Goal: Register for event/course

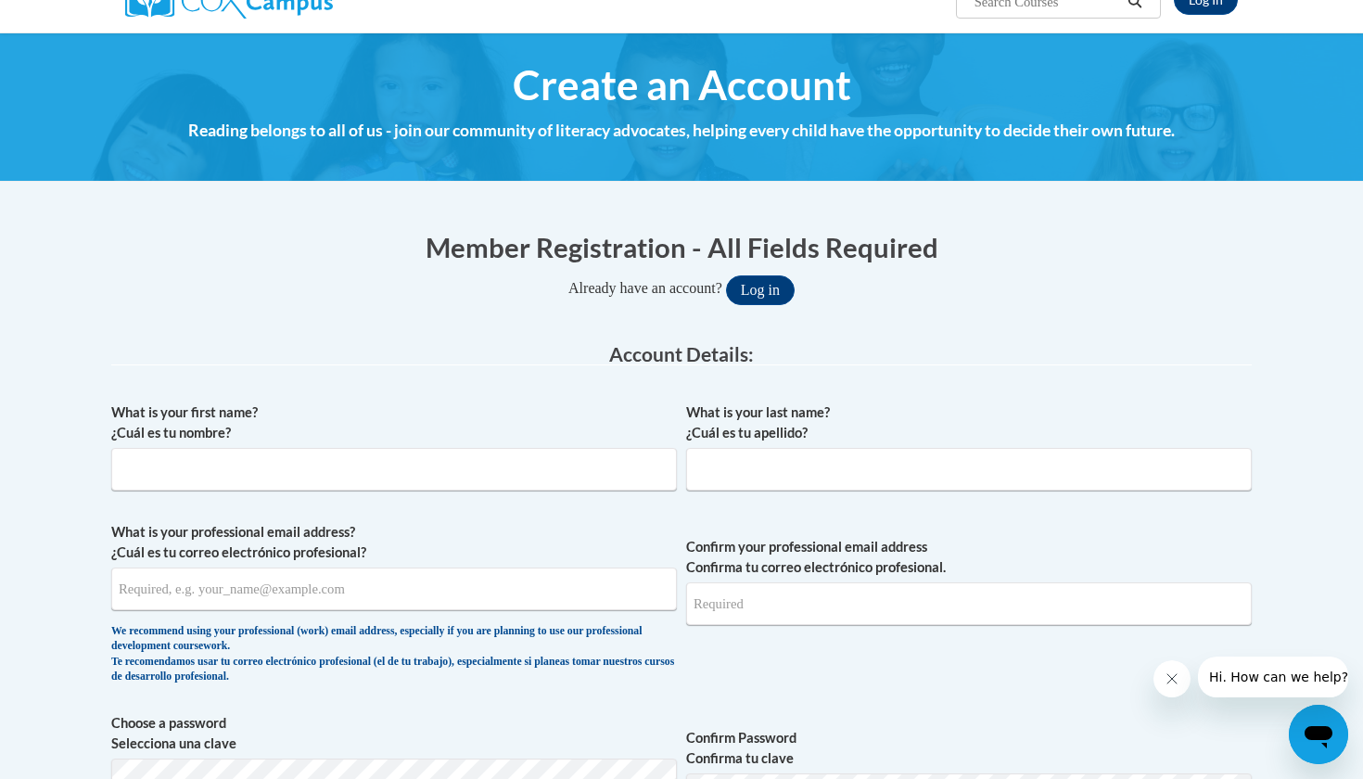
scroll to position [240, 0]
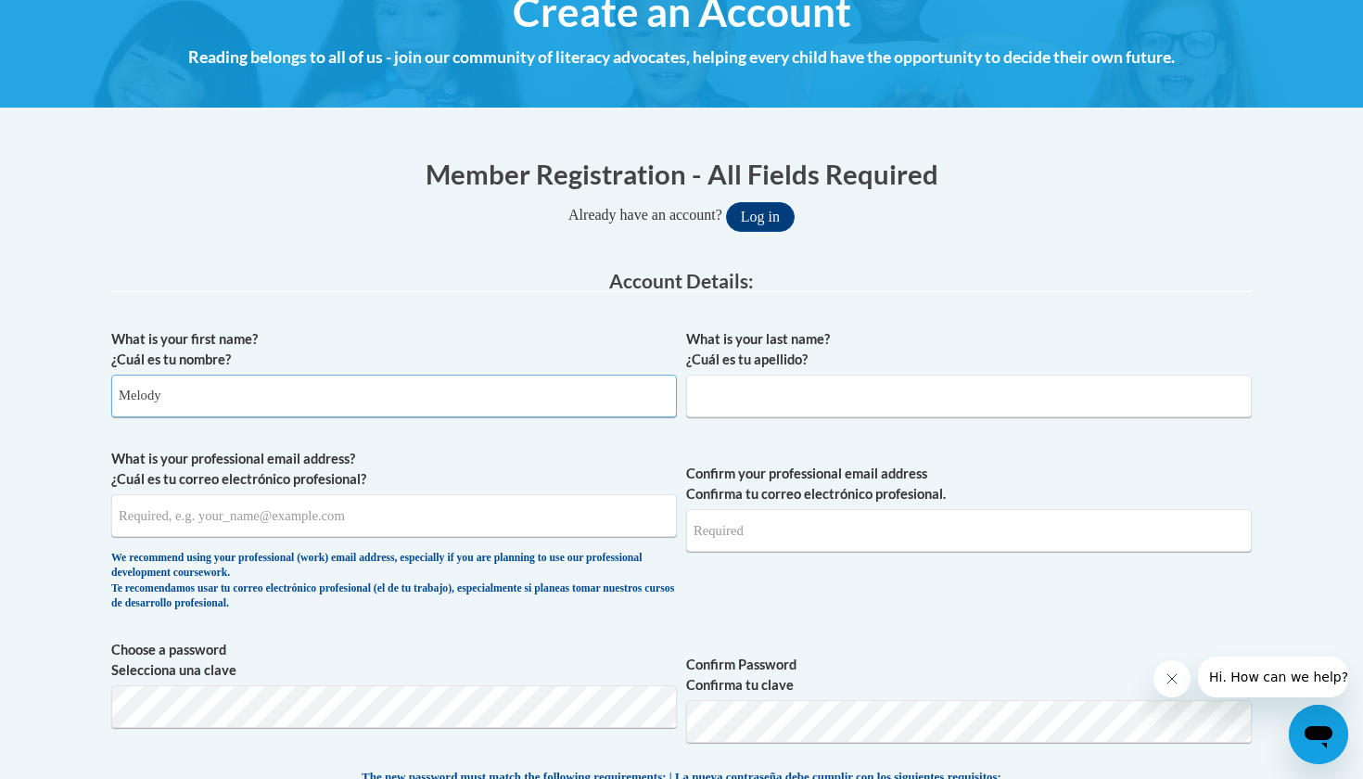
type input "Melody"
type input "Wade"
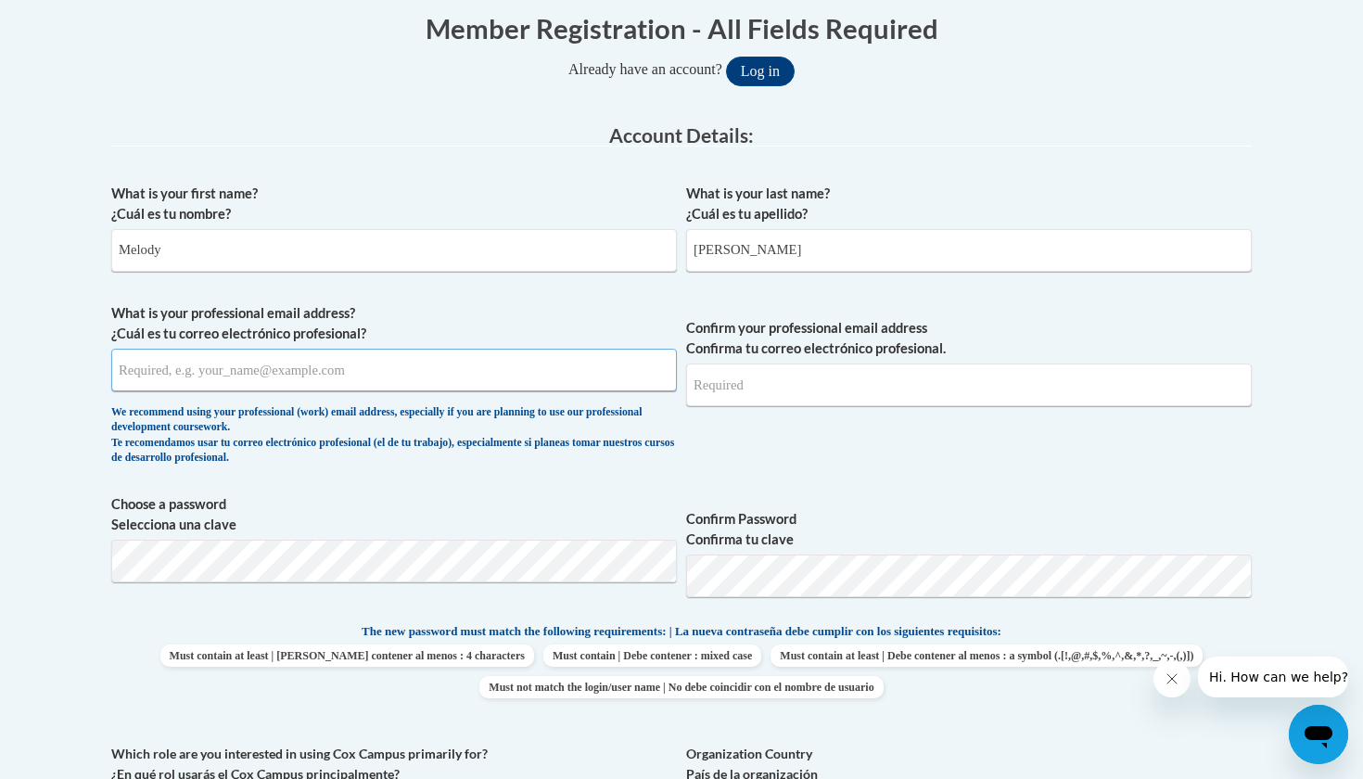
scroll to position [394, 0]
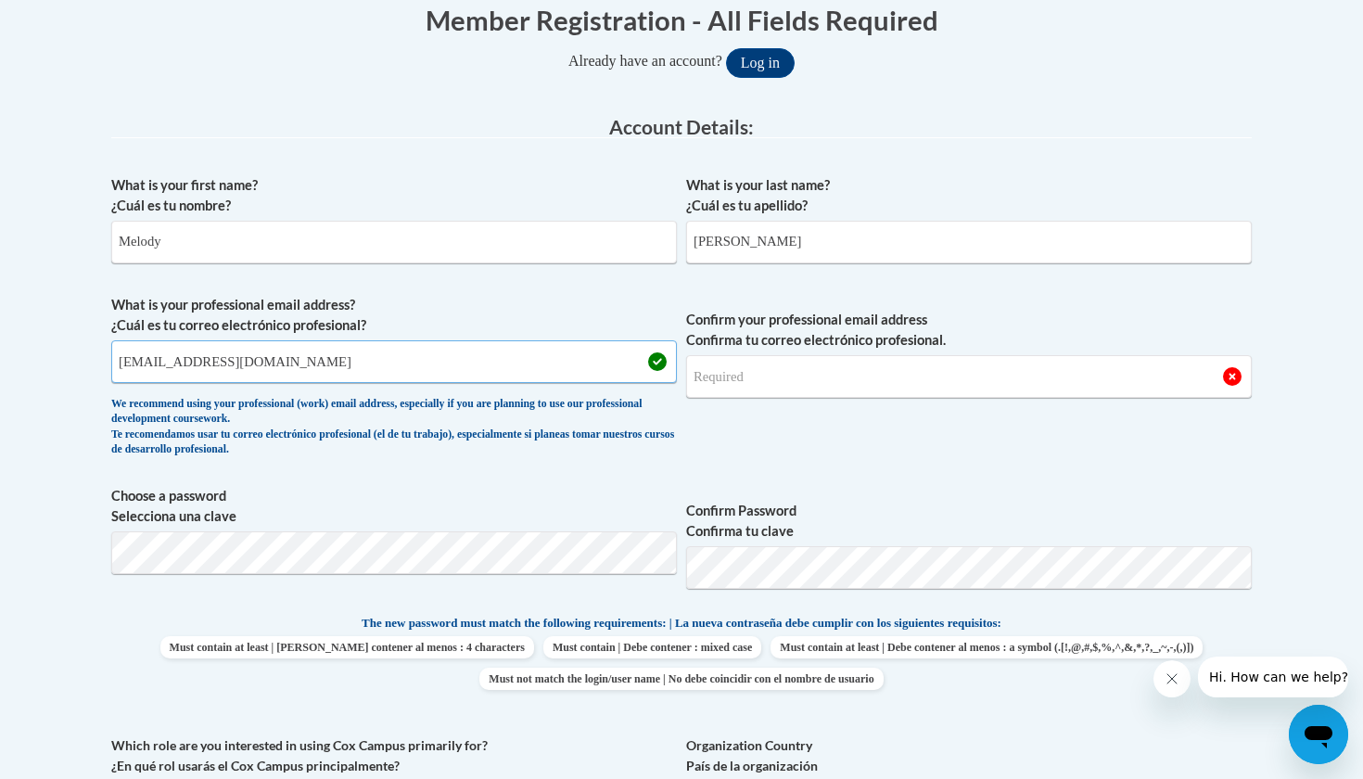
type input "mawade9335@ung.edu"
click at [310, 560] on div "What is your first name? ¿Cuál es tu nombre? Melody What is your last name? ¿Cu…" at bounding box center [681, 589] width 1141 height 846
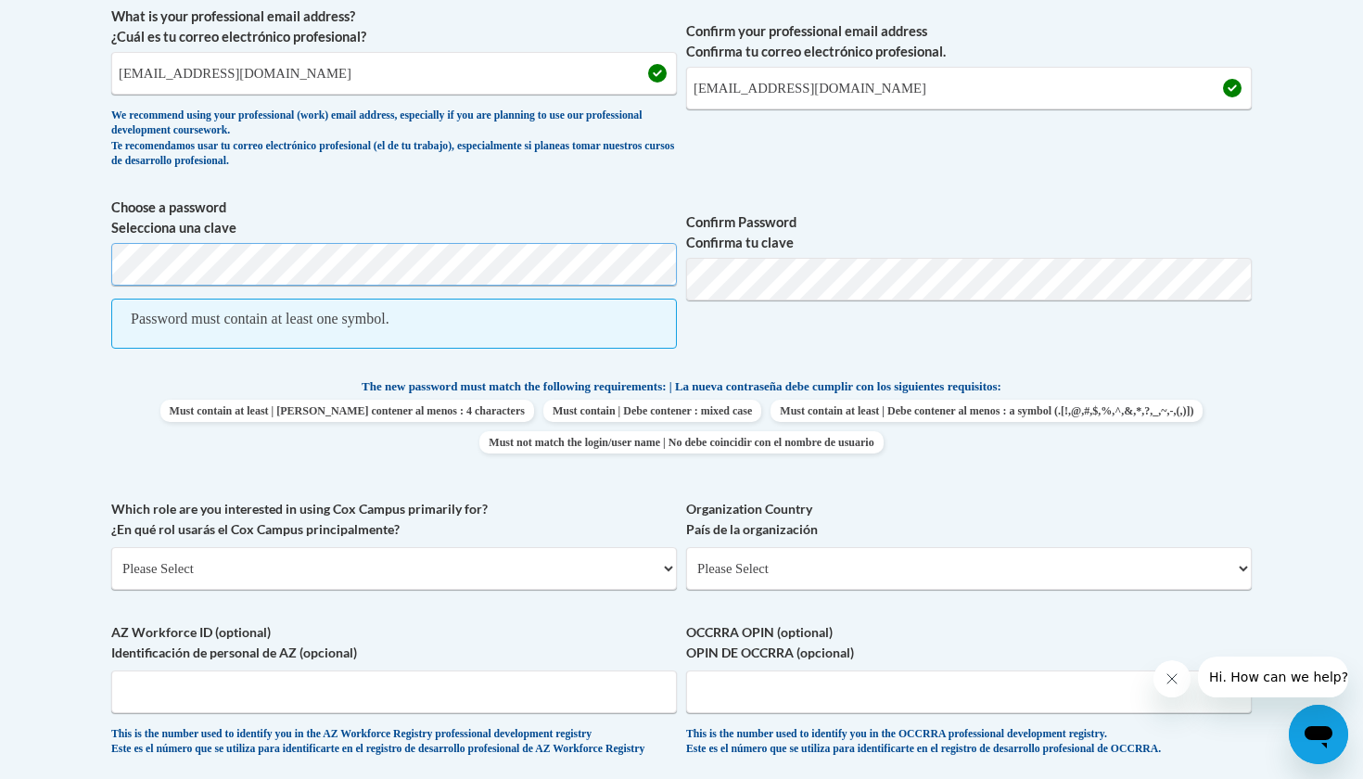
scroll to position [711, 0]
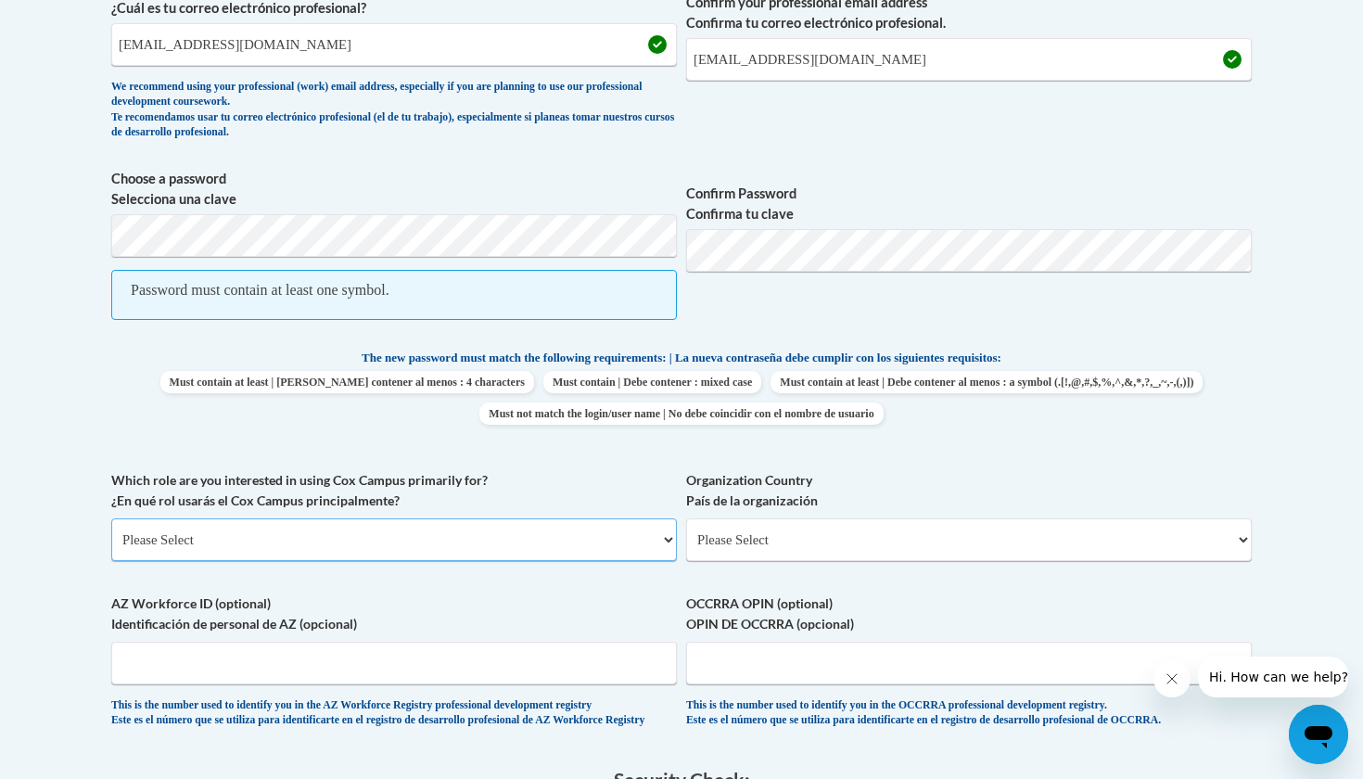
select select "5a18ea06-2b54-4451-96f2-d152daf9eac5"
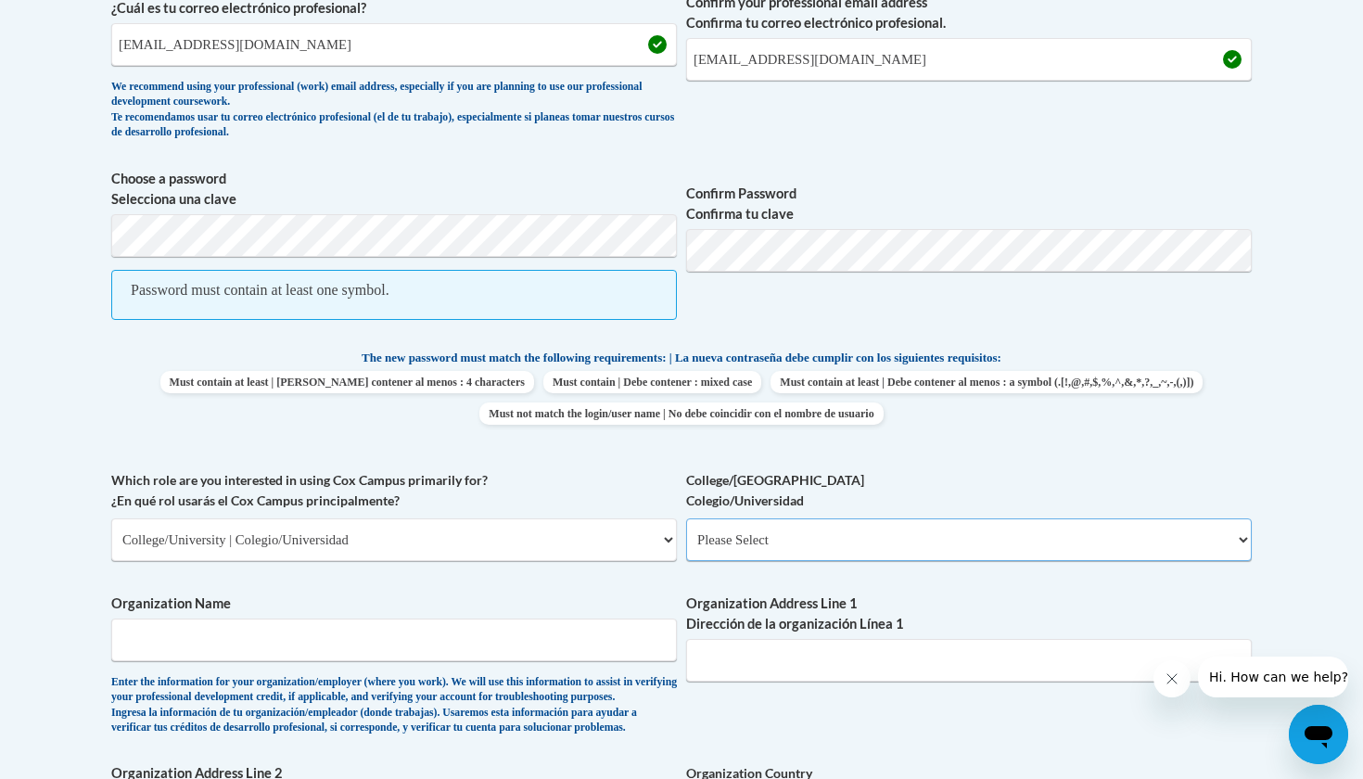
select select "99b32b07-cffc-426c-8bf6-0cd77760d84b"
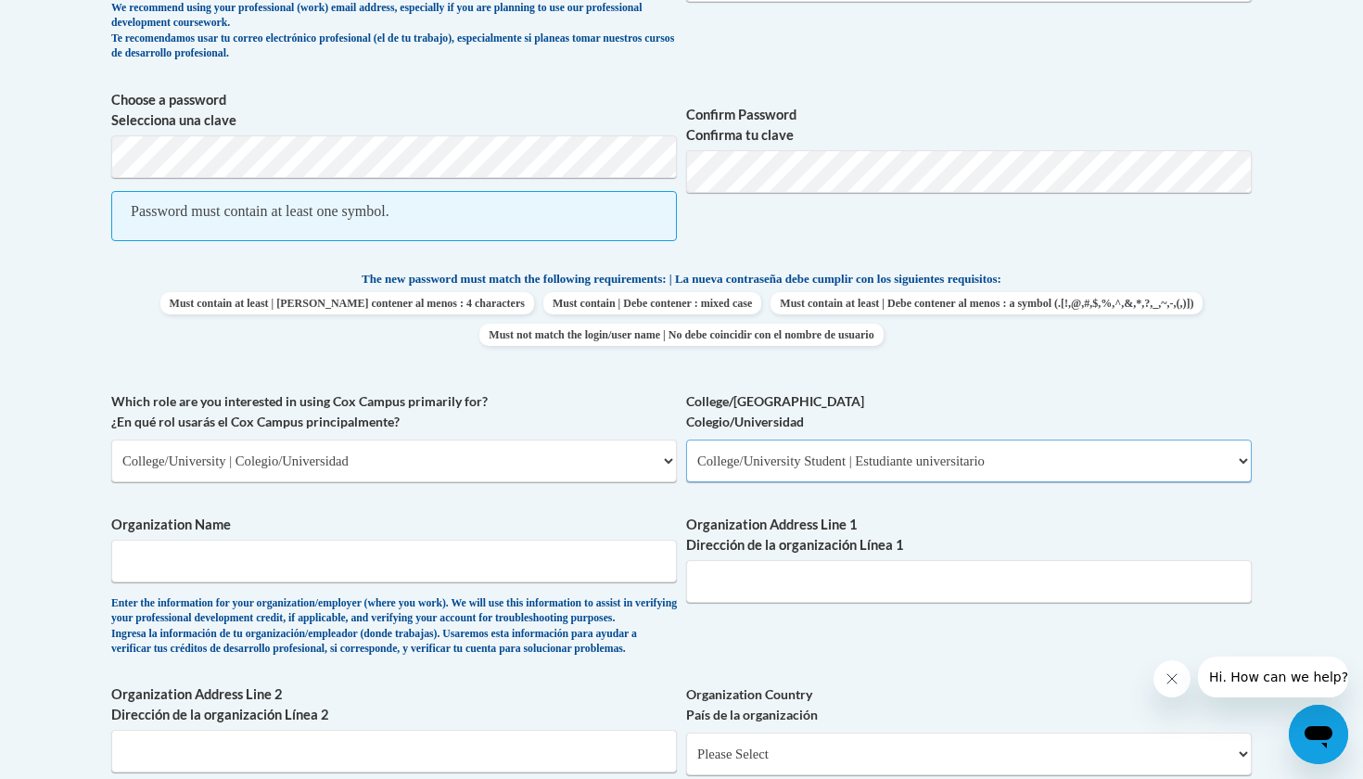
scroll to position [833, 0]
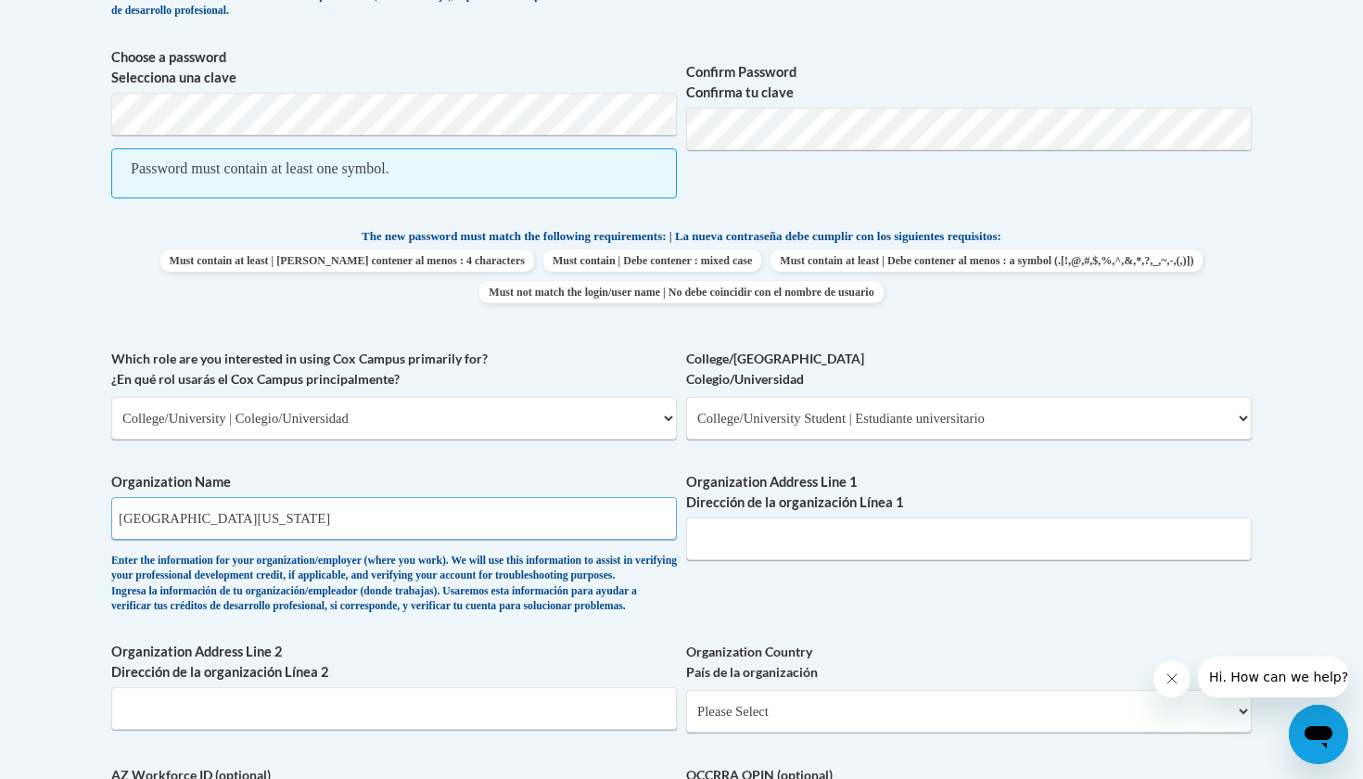
type input "University Of North Georgia"
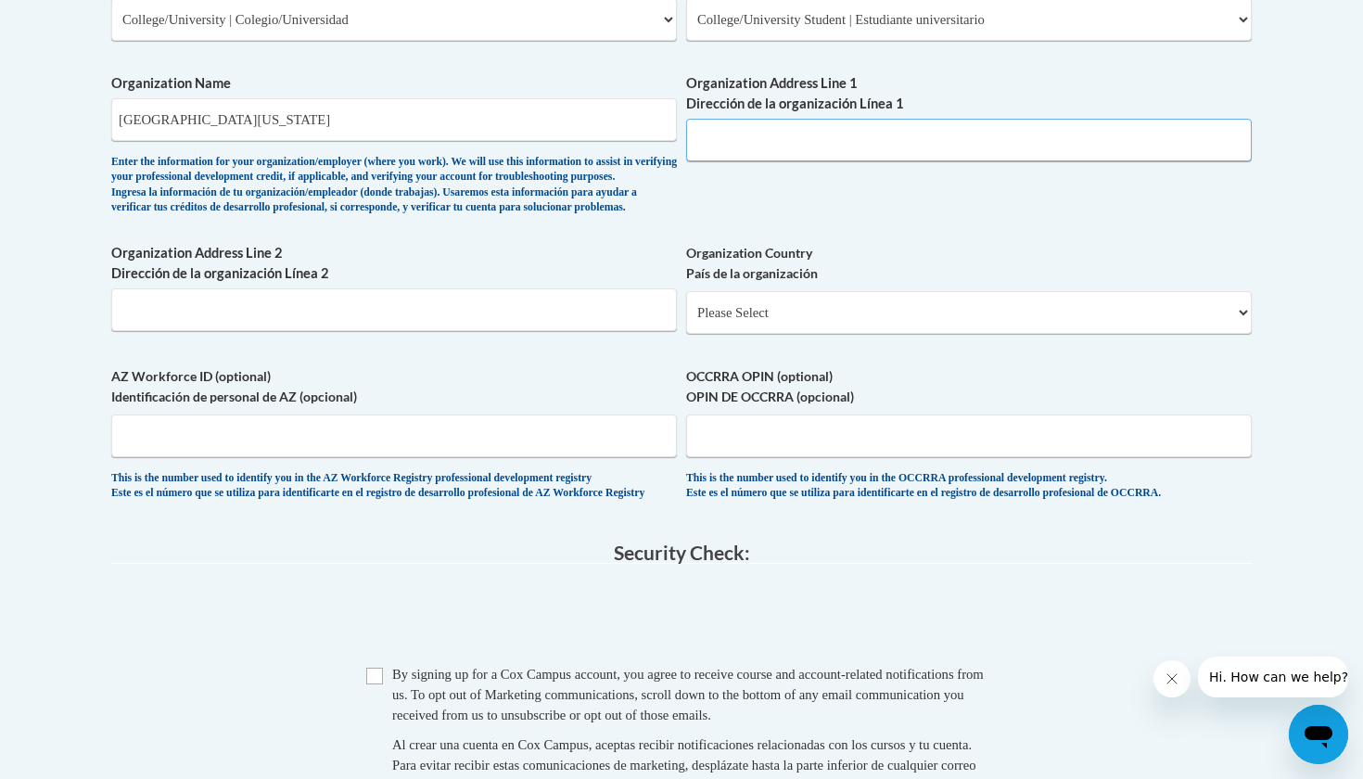
scroll to position [1232, 0]
select select "ad49bcad-a171-4b2e-b99c-48b446064914"
select select
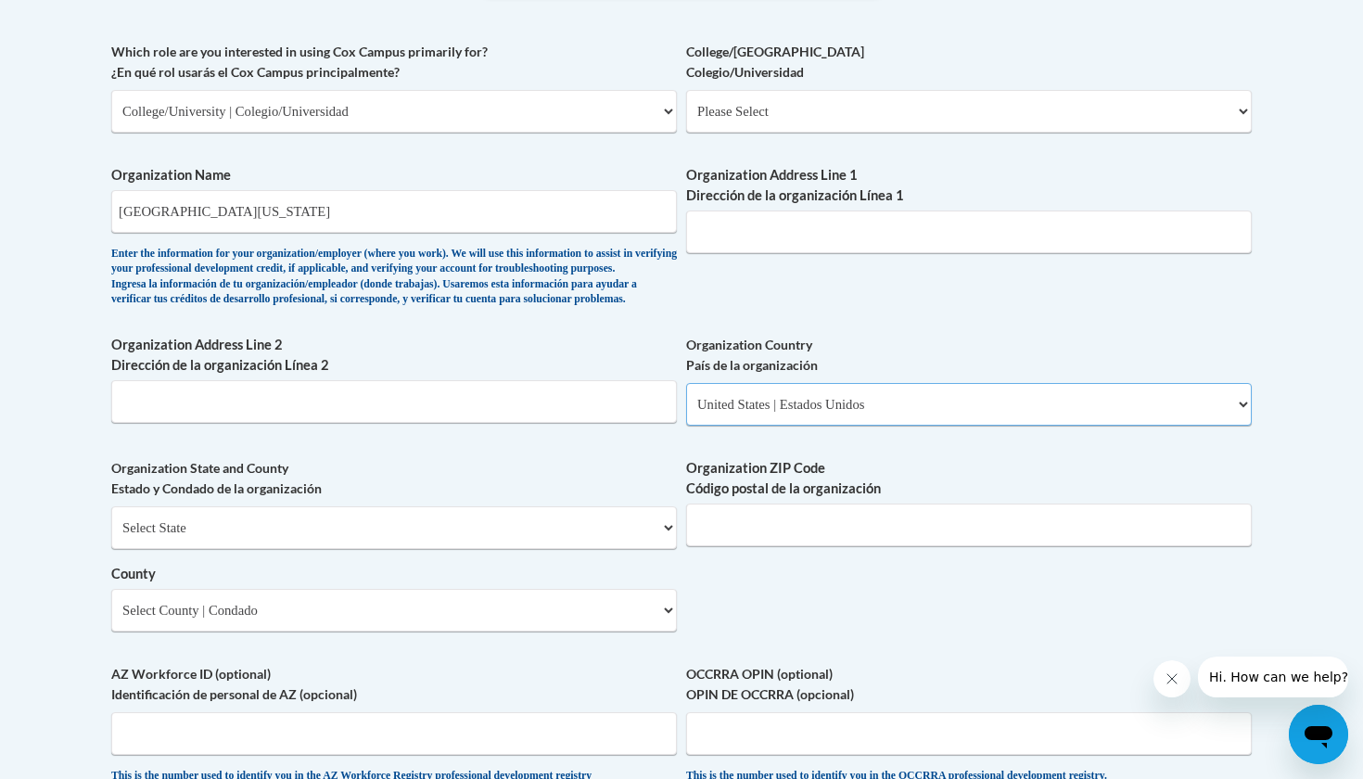
scroll to position [1115, 0]
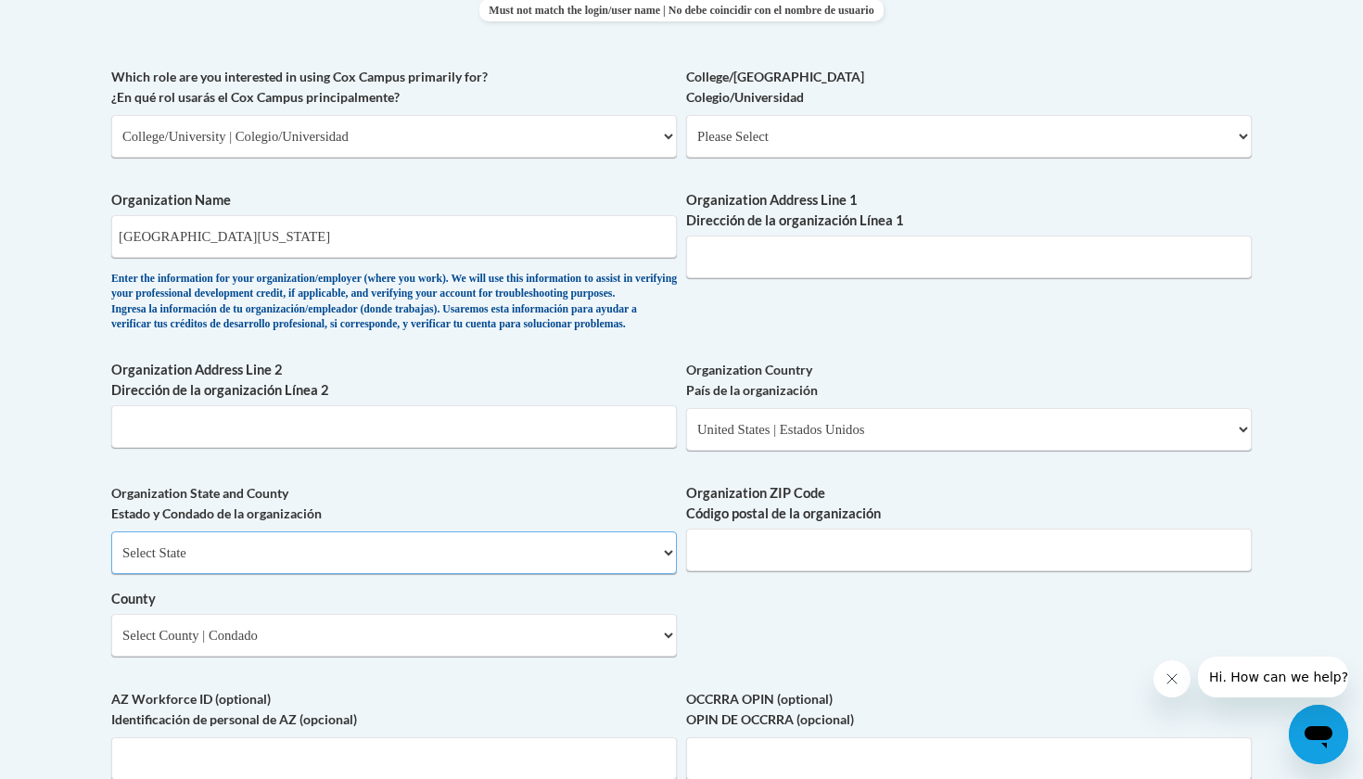
select select "Georgia"
type input "8"
click at [723, 236] on input "Organization Address Line 1 Dirección de la organización Línea 1" at bounding box center [969, 257] width 566 height 43
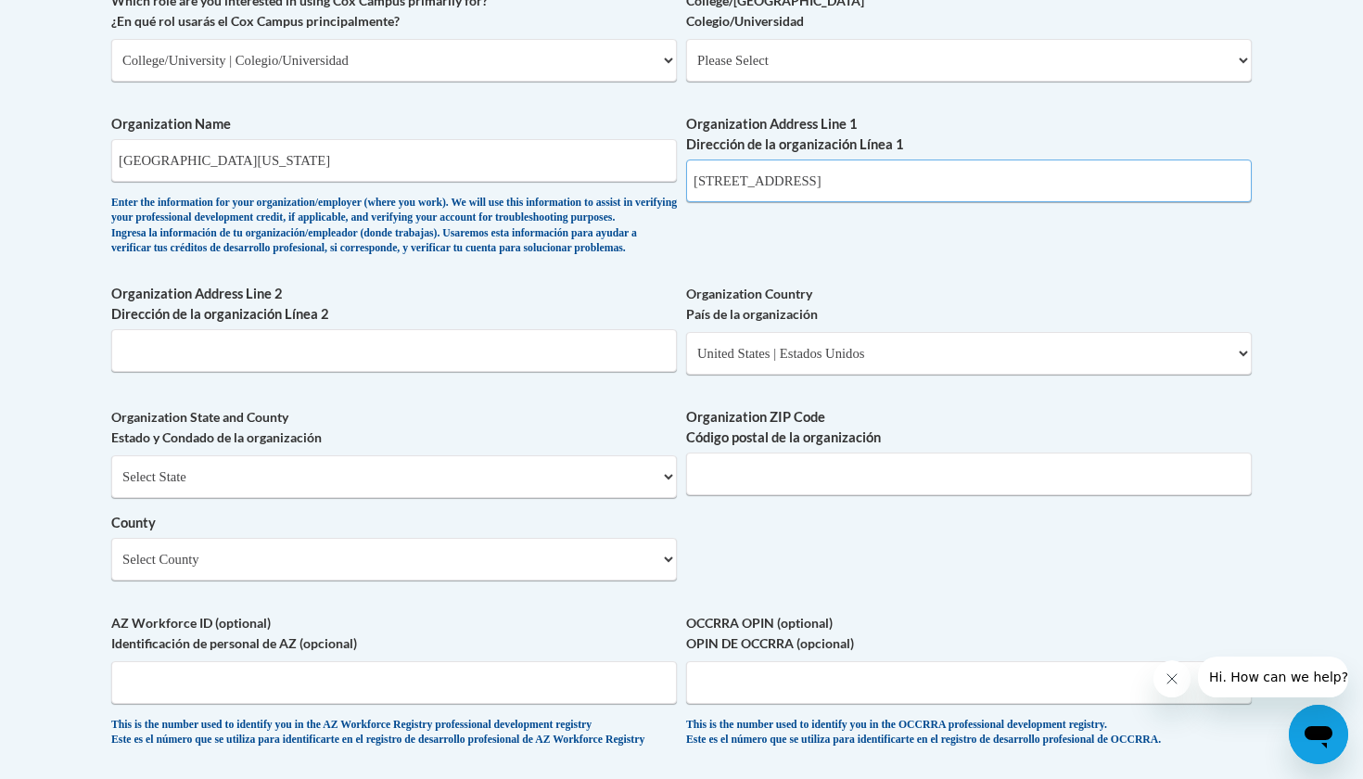
scroll to position [1195, 0]
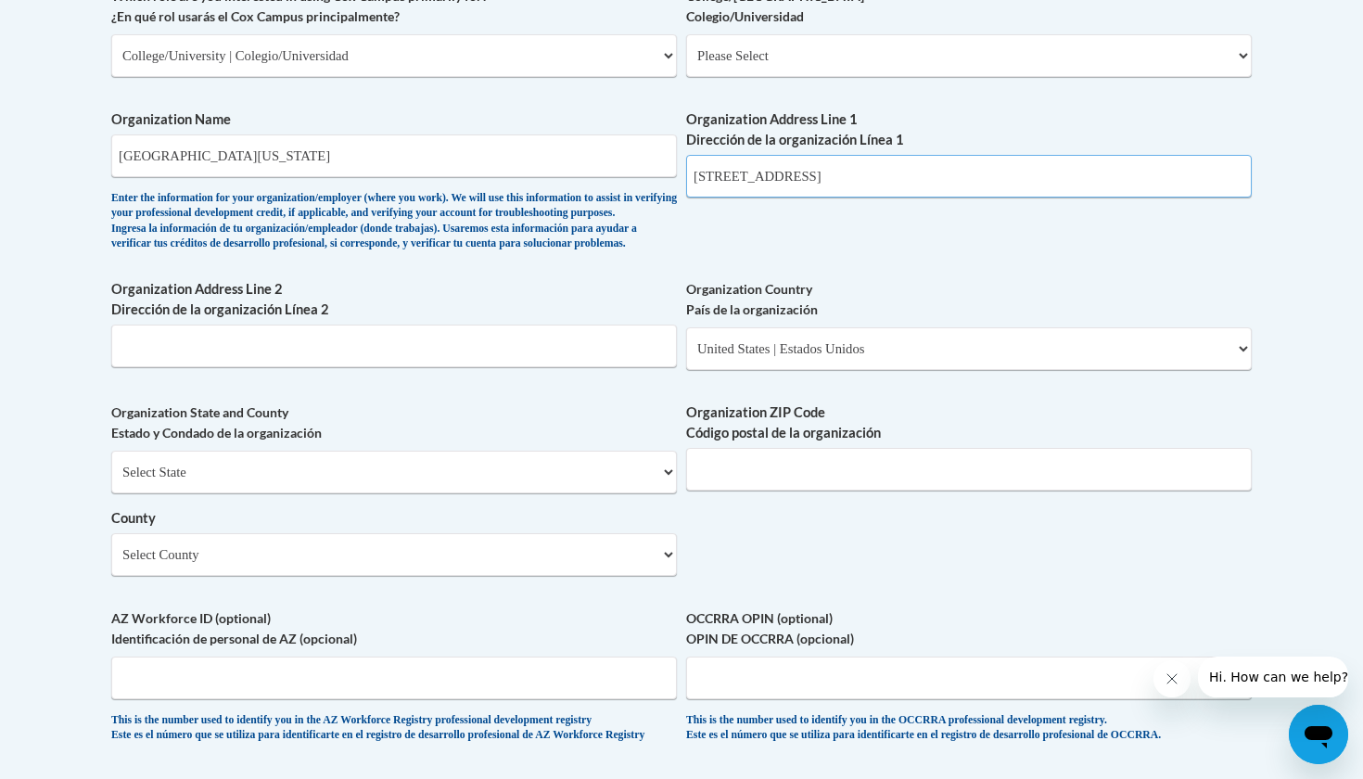
type input "82 College Circle"
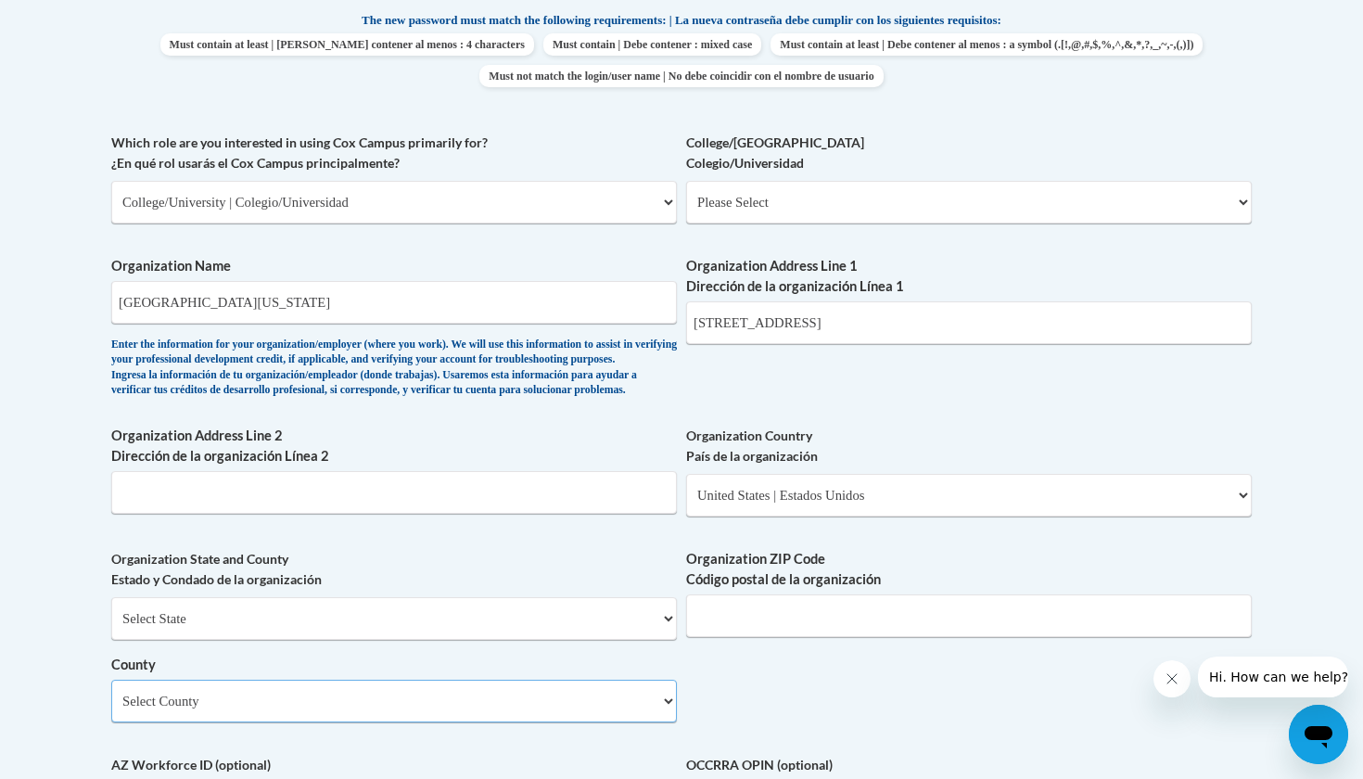
scroll to position [998, 0]
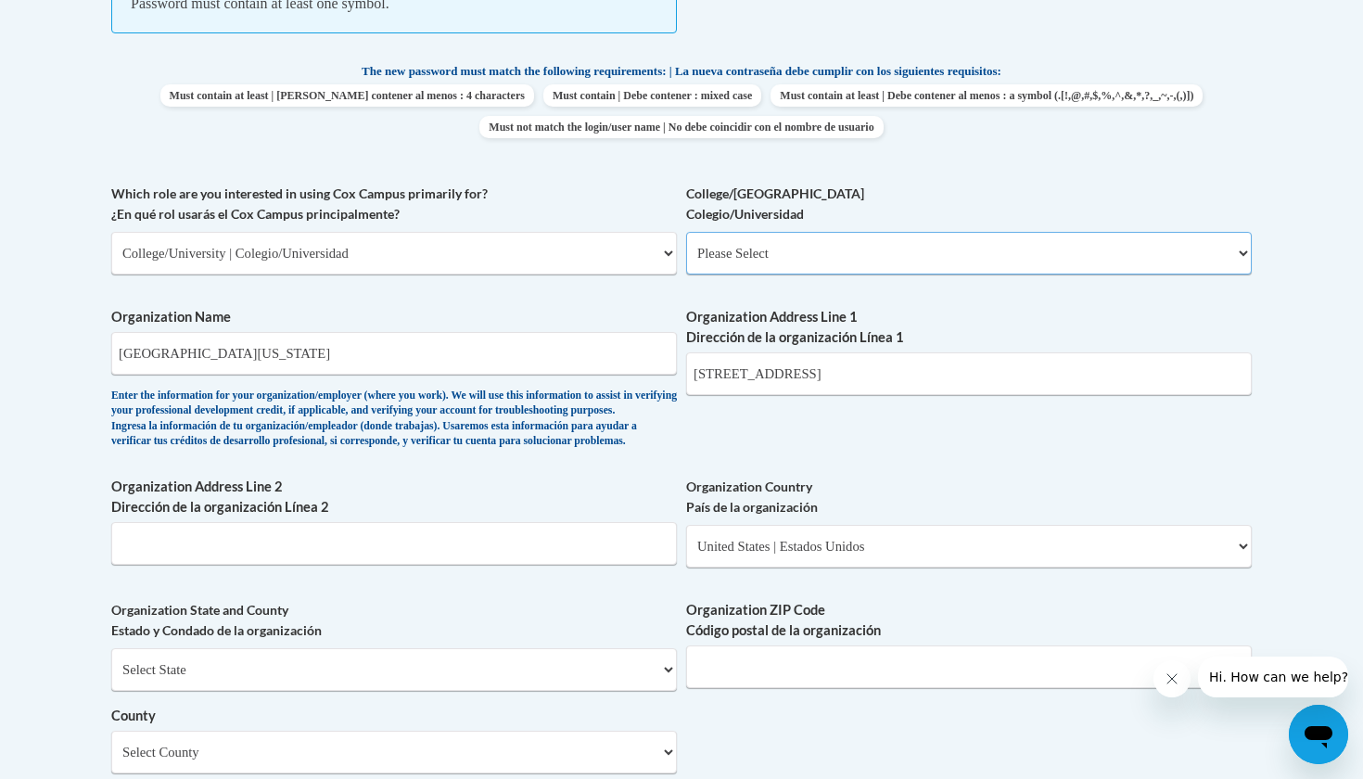
select select "99b32b07-cffc-426c-8bf6-0cd77760d84b"
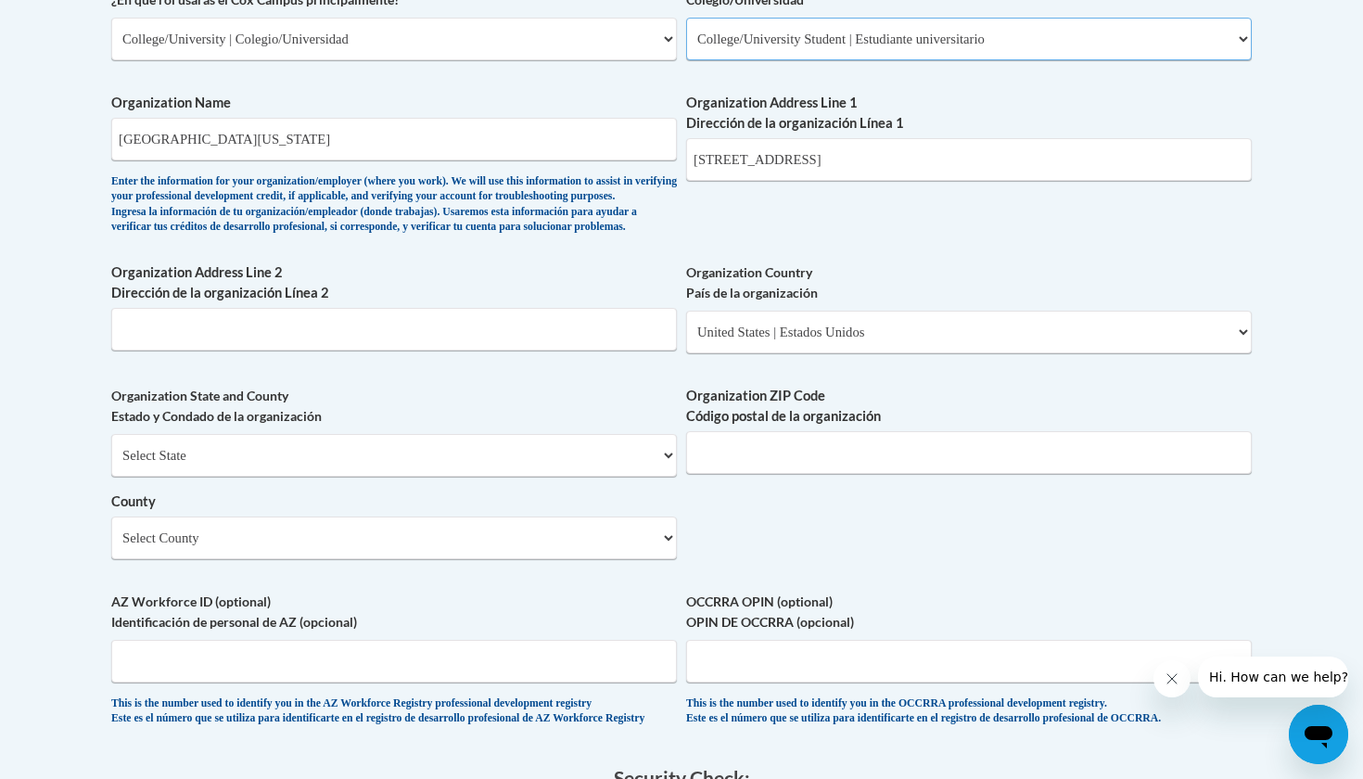
scroll to position [1212, 0]
click at [348, 440] on span "Organization State and County Estado y Condado de la organización Select State …" at bounding box center [394, 472] width 566 height 173
select select "Georgia"
click at [212, 535] on select "County" at bounding box center [394, 538] width 566 height 43
select select "Lumpkin"
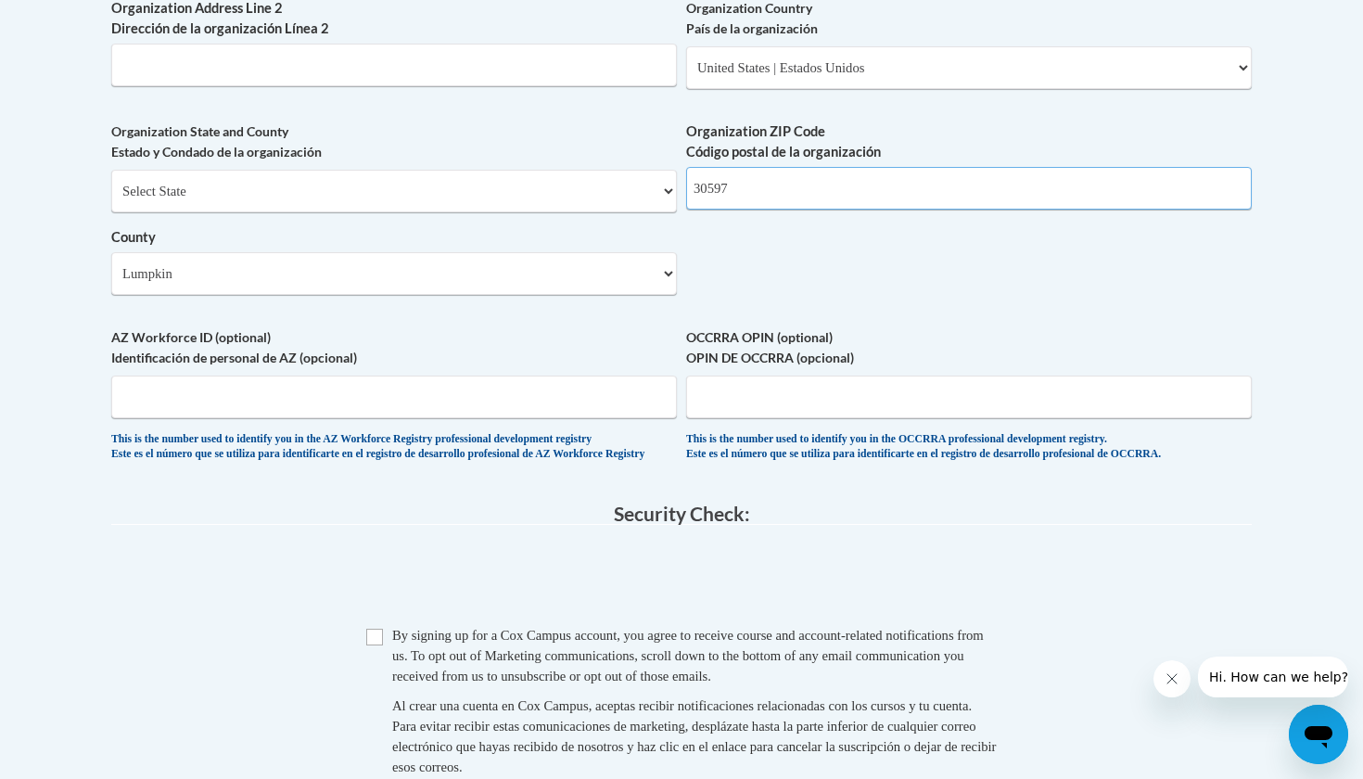
scroll to position [1477, 0]
type input "30597"
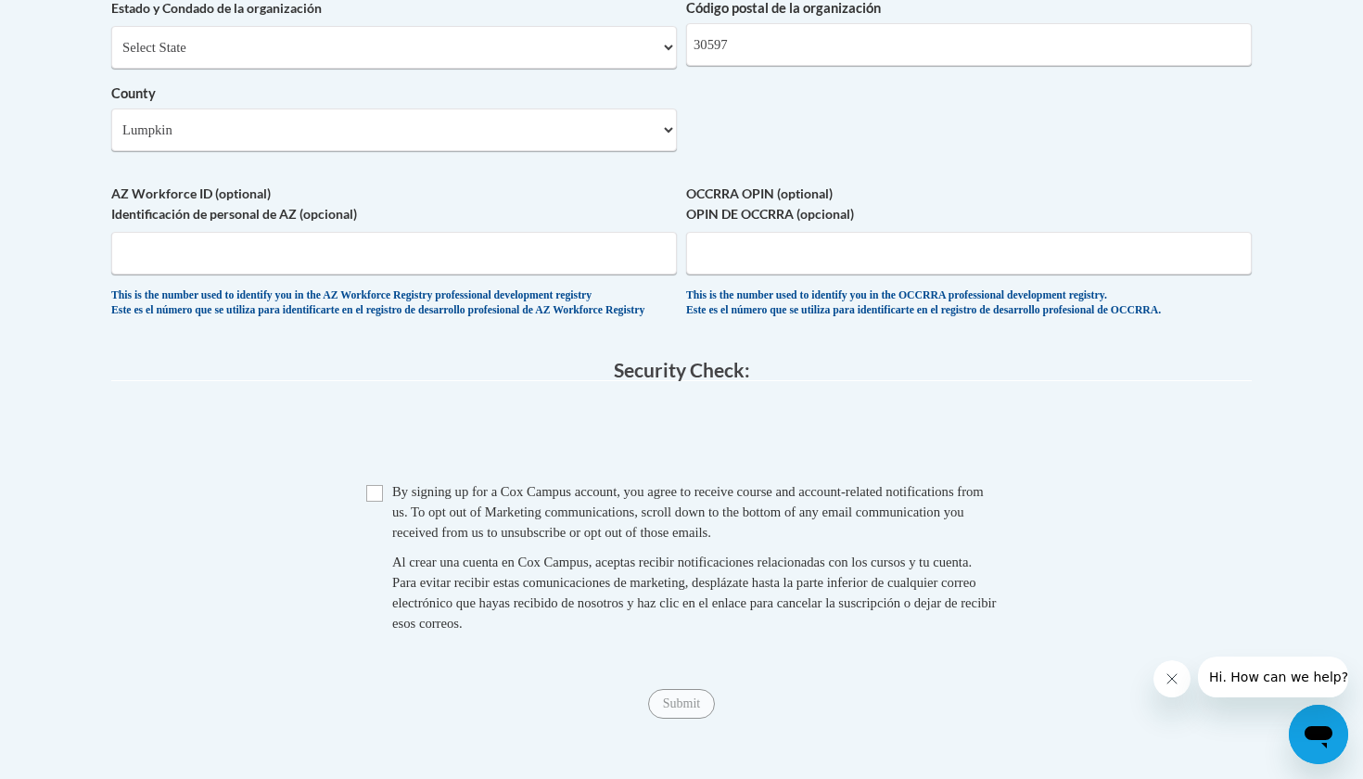
scroll to position [1628, 0]
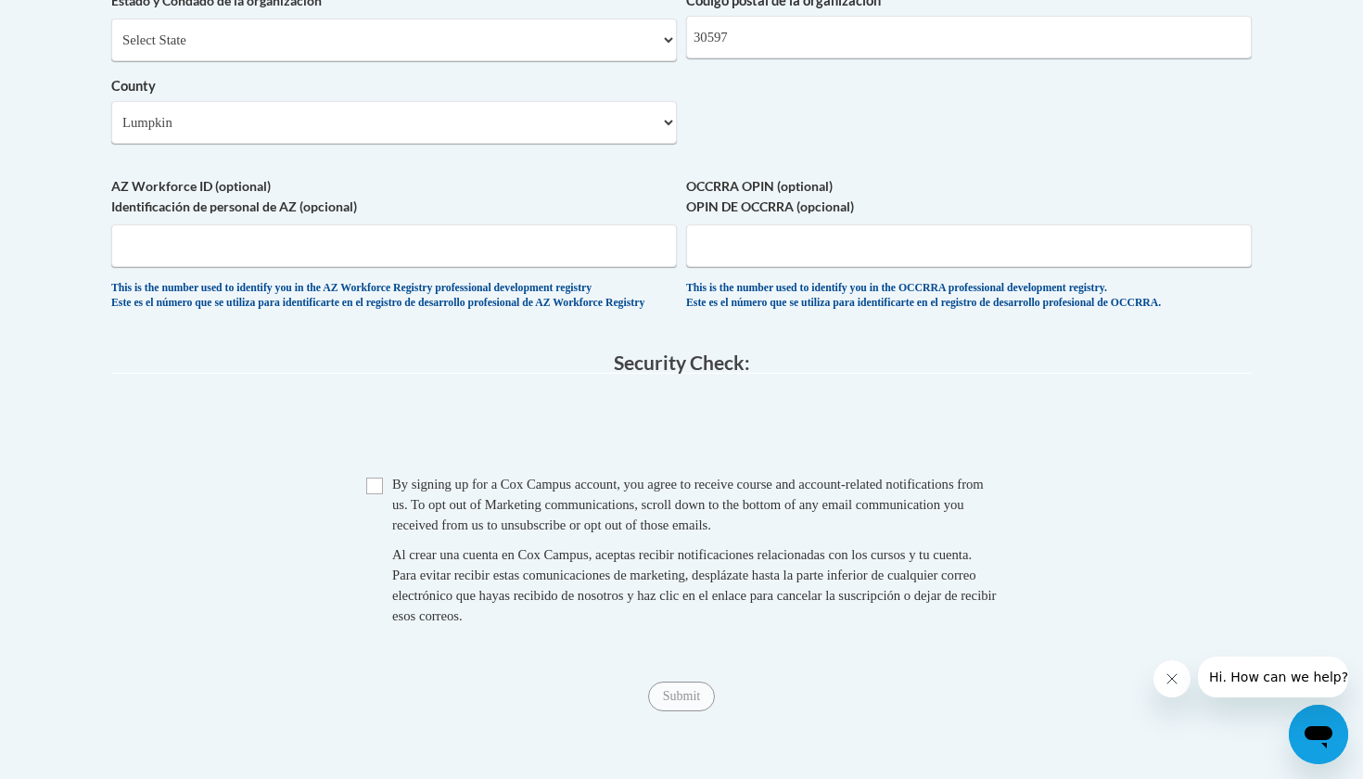
click at [374, 494] on input "Checkbox" at bounding box center [374, 486] width 17 height 17
checkbox input "true"
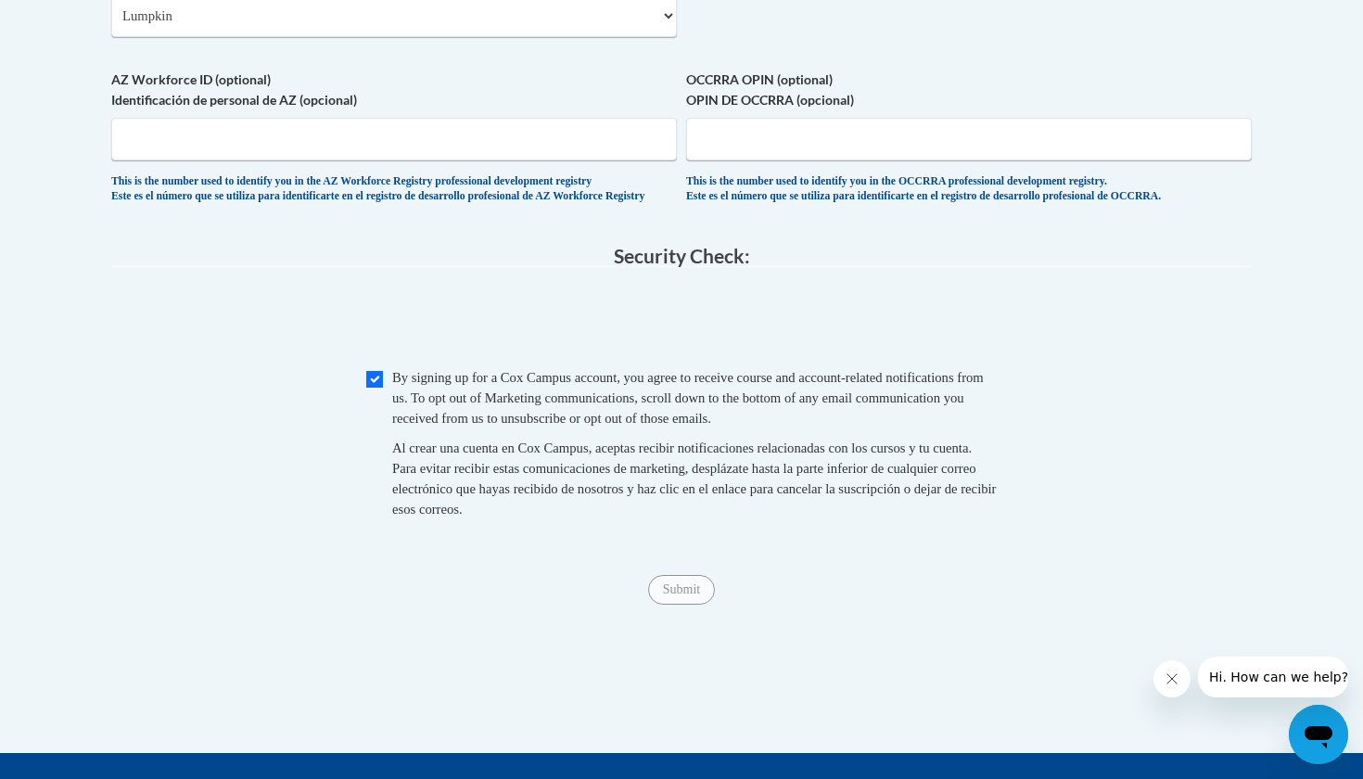
scroll to position [2024, 0]
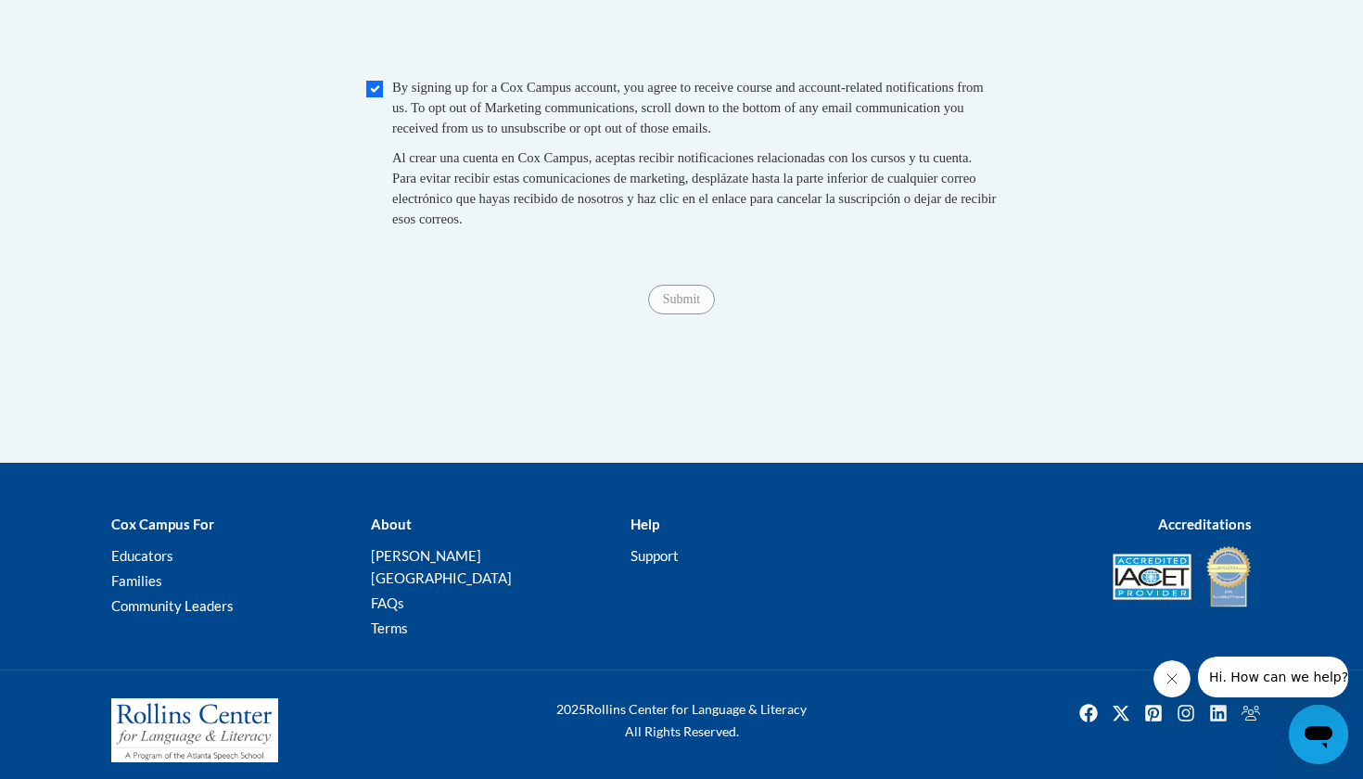
click at [675, 305] on span "Submit" at bounding box center [681, 297] width 67 height 15
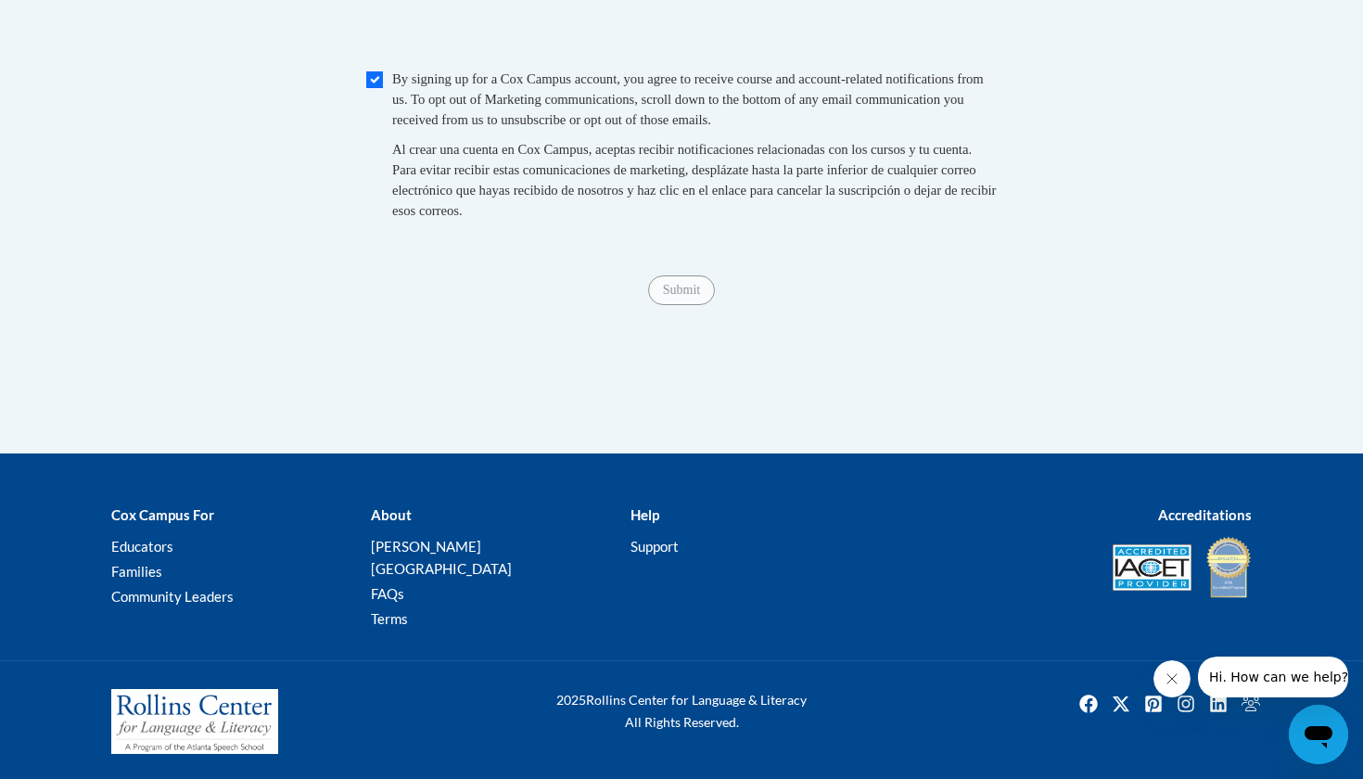
scroll to position [1979, 0]
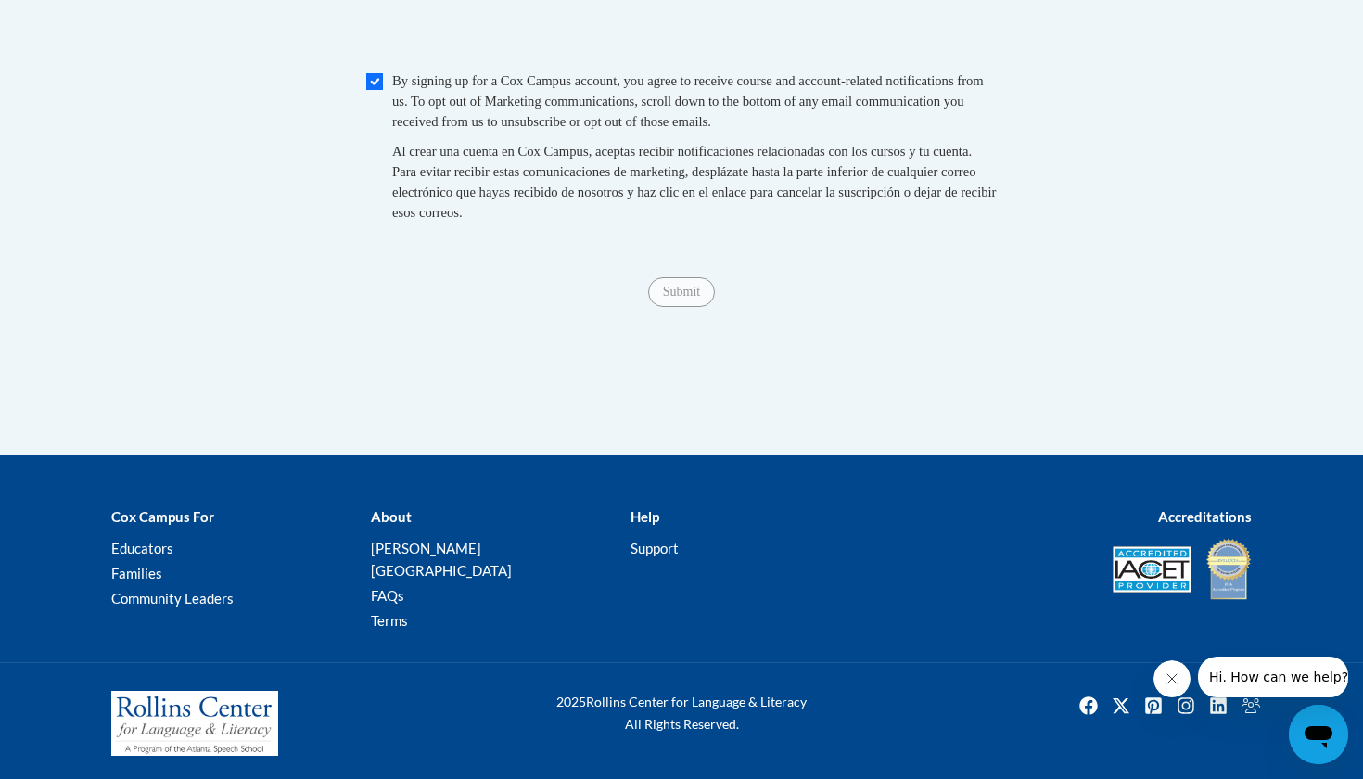
click at [690, 298] on span "Submit" at bounding box center [681, 290] width 67 height 15
click at [671, 307] on input "Submit" at bounding box center [681, 292] width 67 height 30
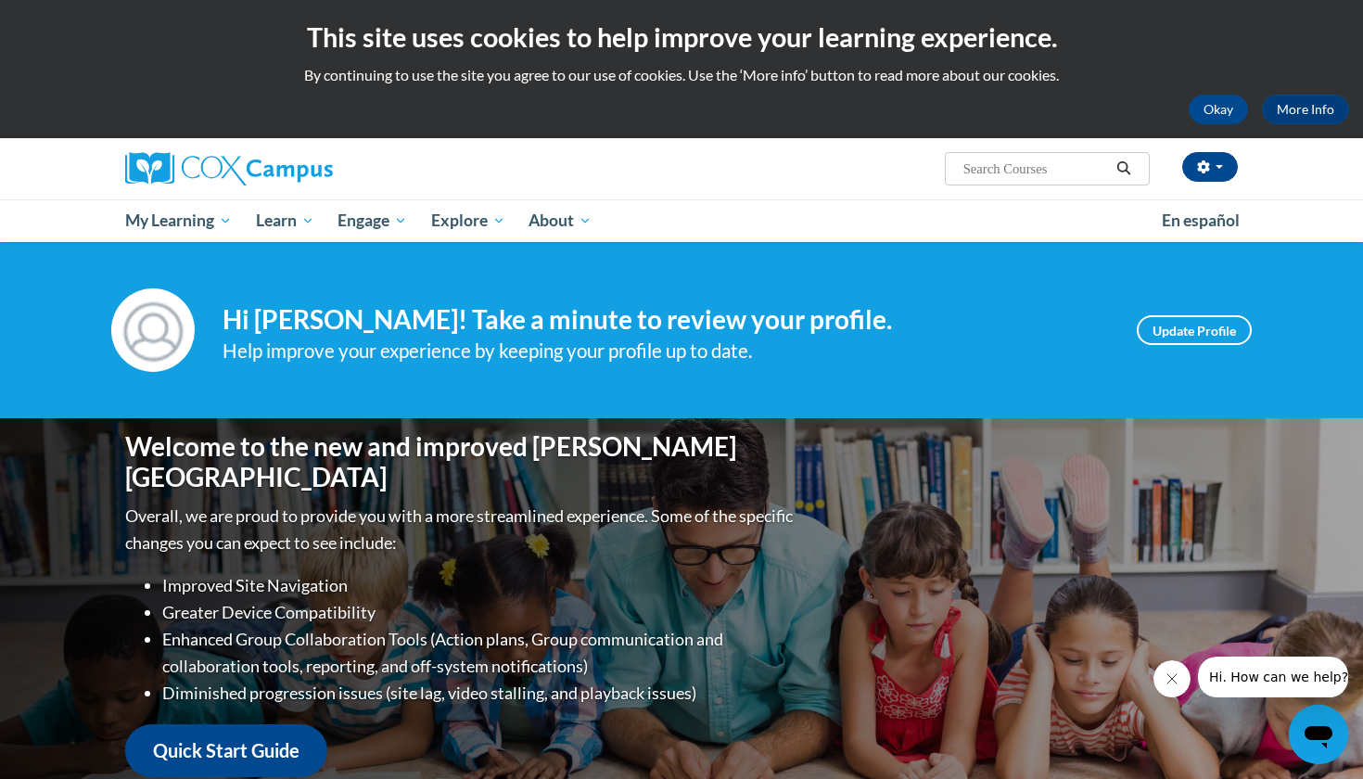
click at [969, 169] on input "Search..." at bounding box center [1036, 169] width 148 height 22
type input "response to intervention"
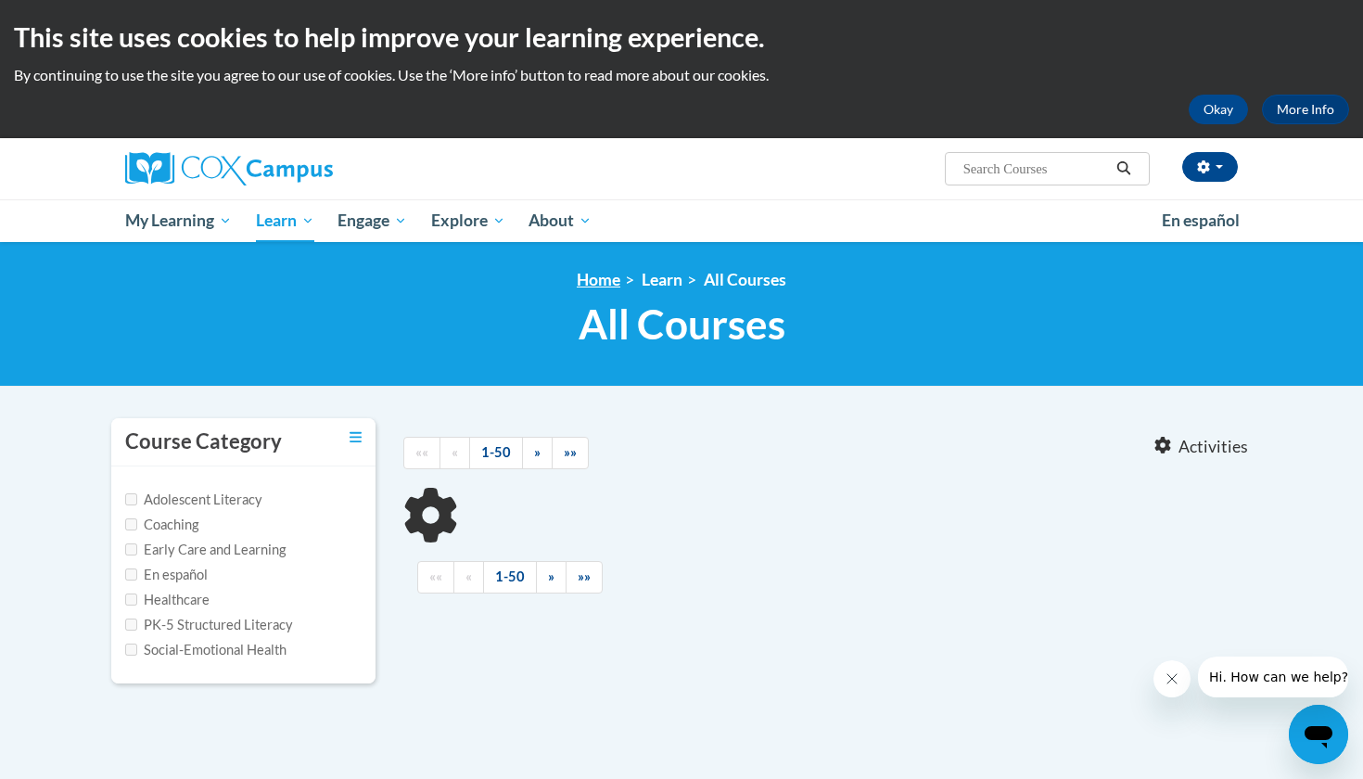
type input "response to intervention"
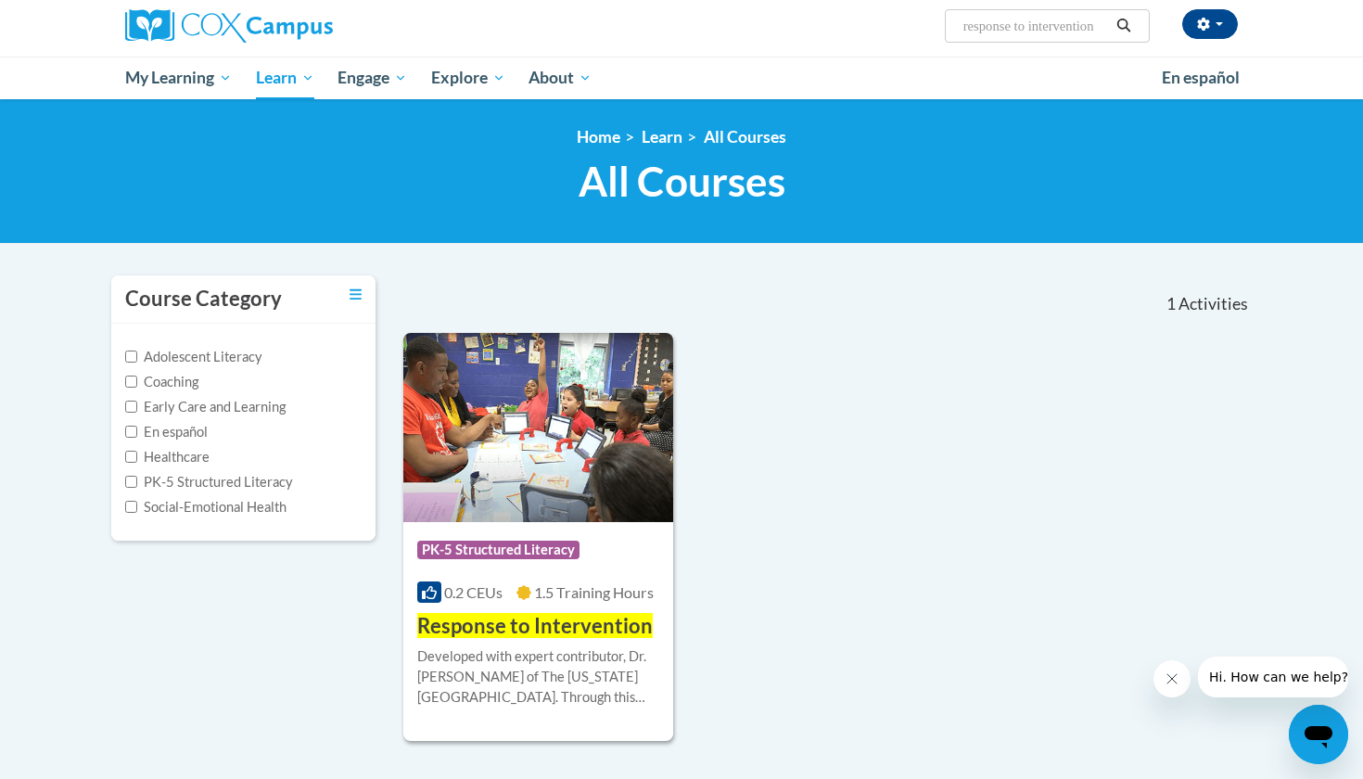
scroll to position [164, 0]
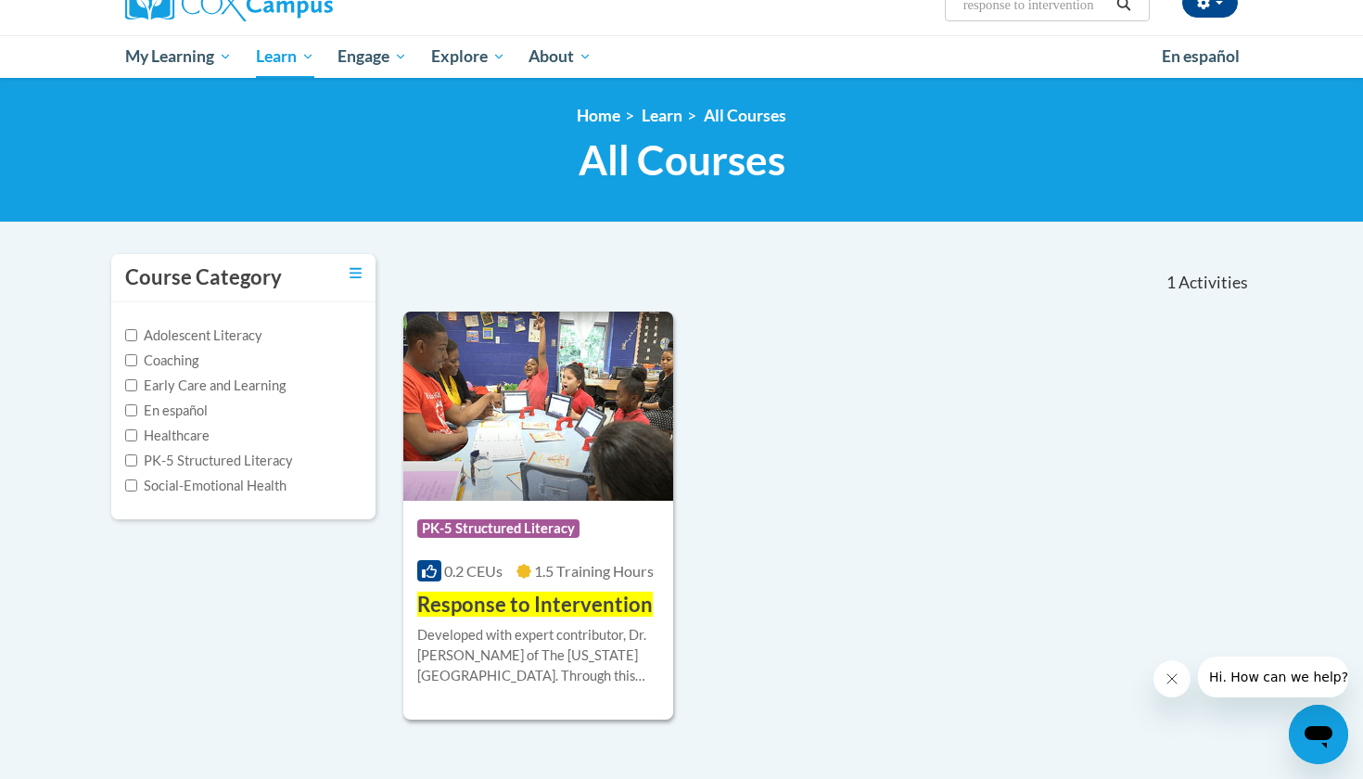
click at [510, 466] on img at bounding box center [538, 406] width 270 height 189
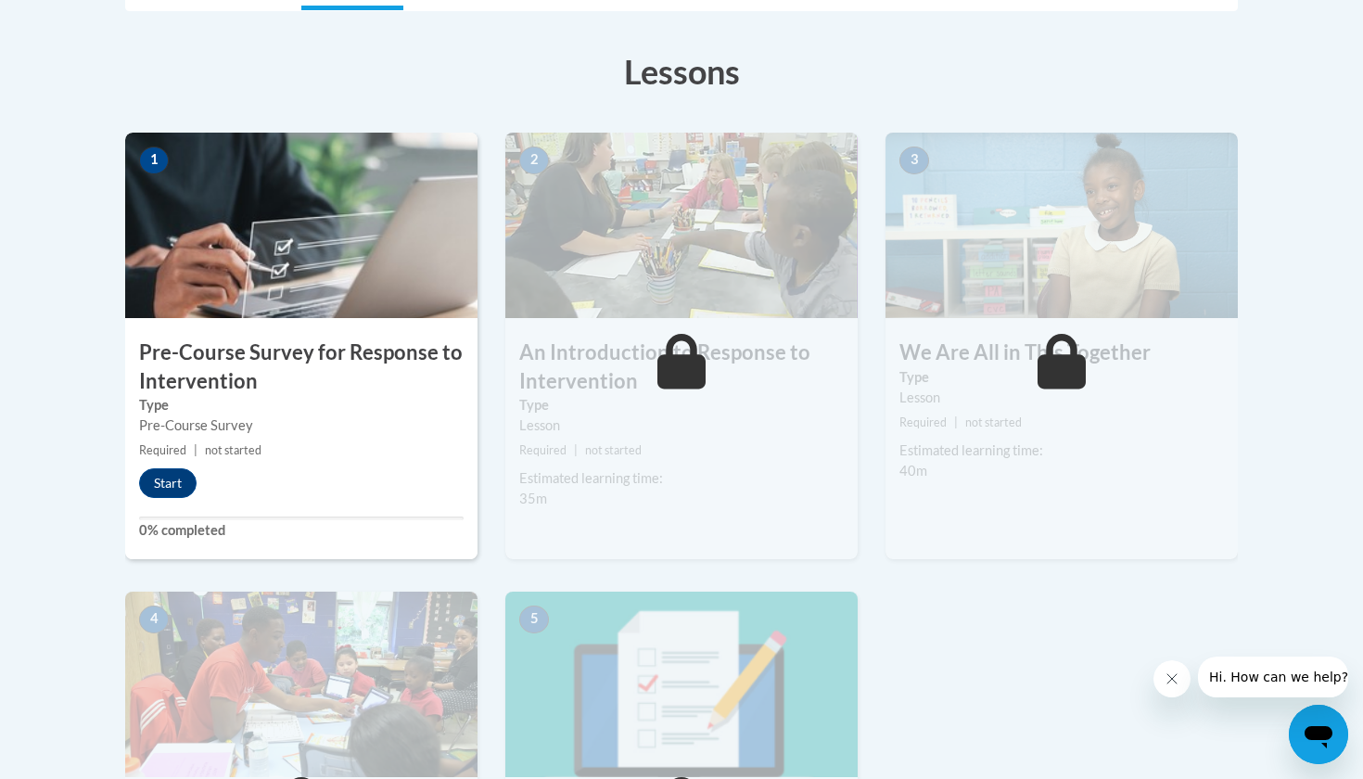
scroll to position [493, 0]
